Goal: Task Accomplishment & Management: Use online tool/utility

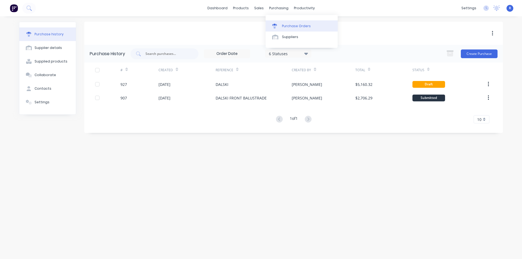
click at [284, 26] on div "Purchase Orders" at bounding box center [296, 26] width 29 height 5
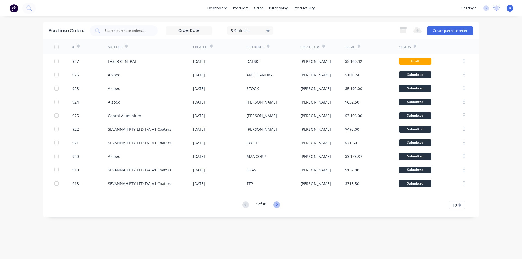
click at [277, 206] on icon at bounding box center [276, 205] width 7 height 7
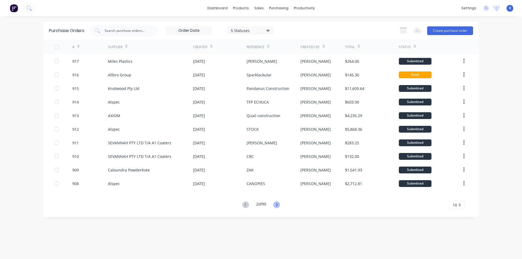
click at [275, 205] on icon at bounding box center [276, 205] width 7 height 7
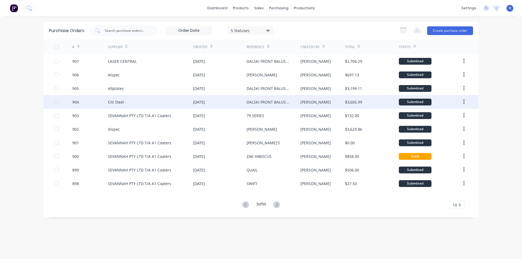
click at [170, 102] on div "Citi Steel" at bounding box center [150, 102] width 85 height 14
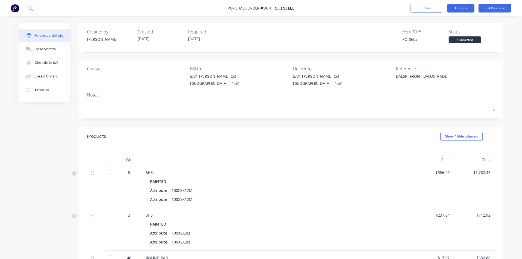
click at [457, 9] on button "Options" at bounding box center [461, 8] width 27 height 9
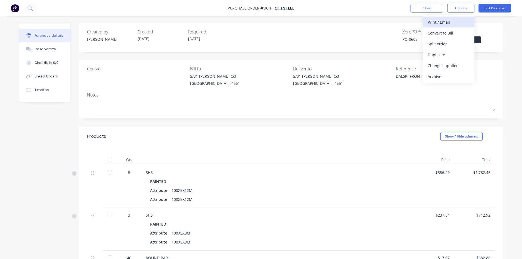
click at [450, 23] on div "Print / Email" at bounding box center [449, 22] width 42 height 8
click at [447, 31] on div "With pricing" at bounding box center [449, 33] width 42 height 8
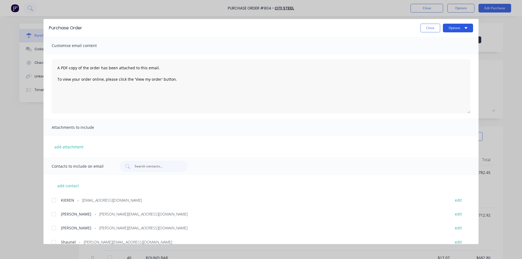
click at [452, 27] on button "Options" at bounding box center [458, 28] width 30 height 9
click at [436, 53] on div "Print" at bounding box center [448, 53] width 42 height 8
click at [424, 26] on button "Close" at bounding box center [431, 28] width 20 height 9
type textarea "x"
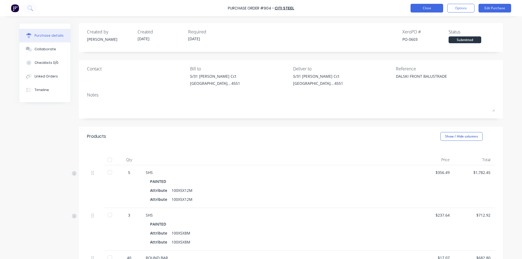
click at [422, 10] on button "Close" at bounding box center [427, 8] width 33 height 9
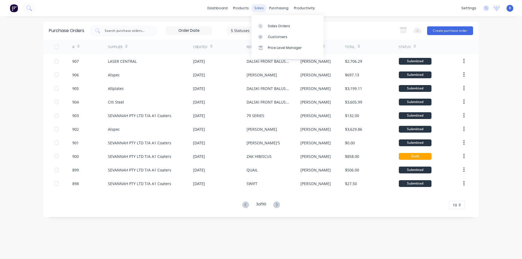
click at [259, 7] on div "sales" at bounding box center [259, 8] width 15 height 8
click at [268, 25] on div "Sales Orders" at bounding box center [279, 26] width 22 height 5
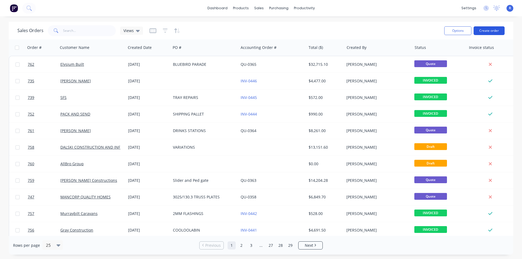
click at [479, 30] on button "Create order" at bounding box center [489, 30] width 31 height 9
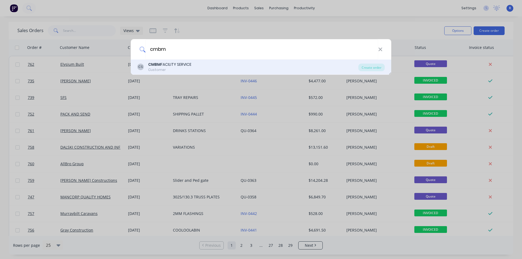
type input "cmbm"
click at [162, 67] on div "Customer" at bounding box center [169, 69] width 43 height 5
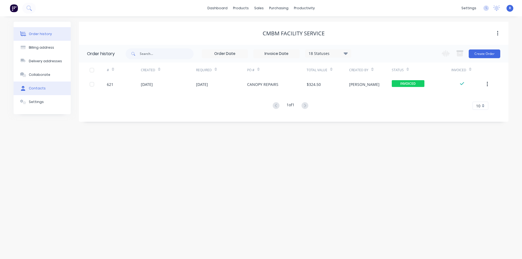
click at [32, 88] on div "Contacts" at bounding box center [37, 88] width 17 height 5
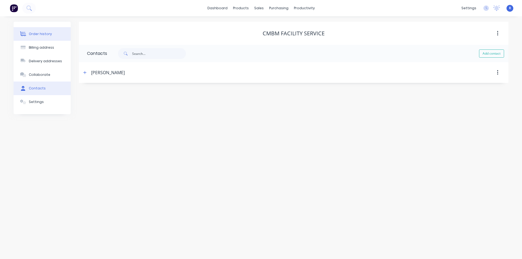
click at [30, 33] on div "Order history" at bounding box center [40, 34] width 23 height 5
